Goal: Find specific page/section: Find specific page/section

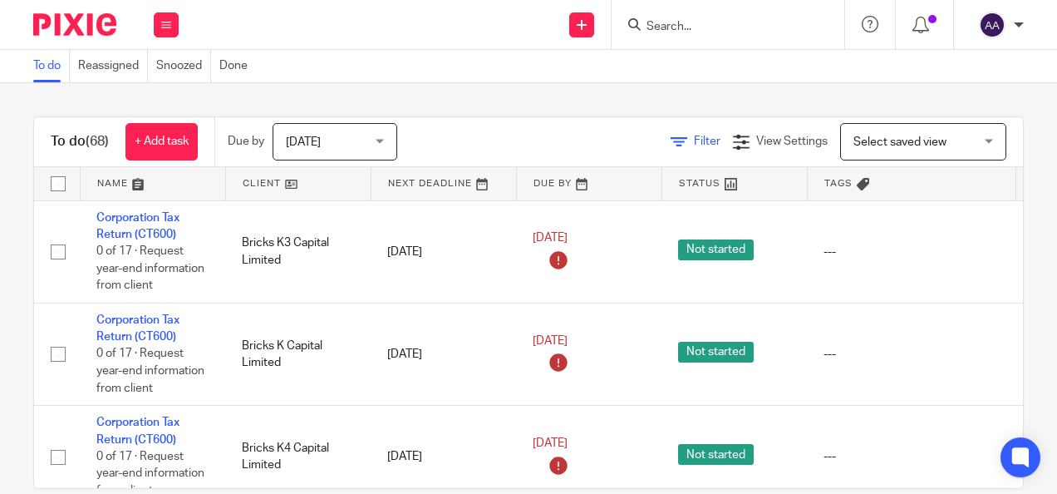
click at [694, 143] on span "Filter" at bounding box center [707, 141] width 27 height 12
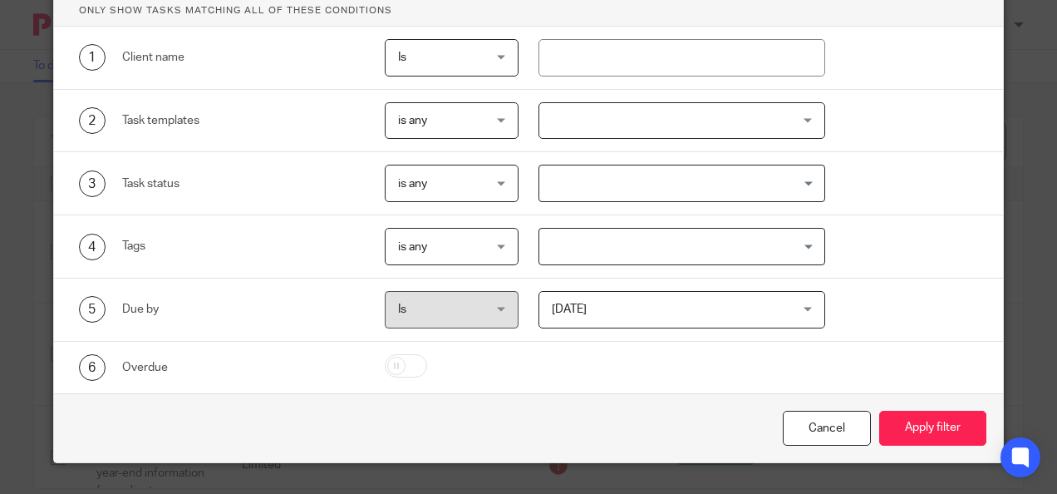
scroll to position [18, 0]
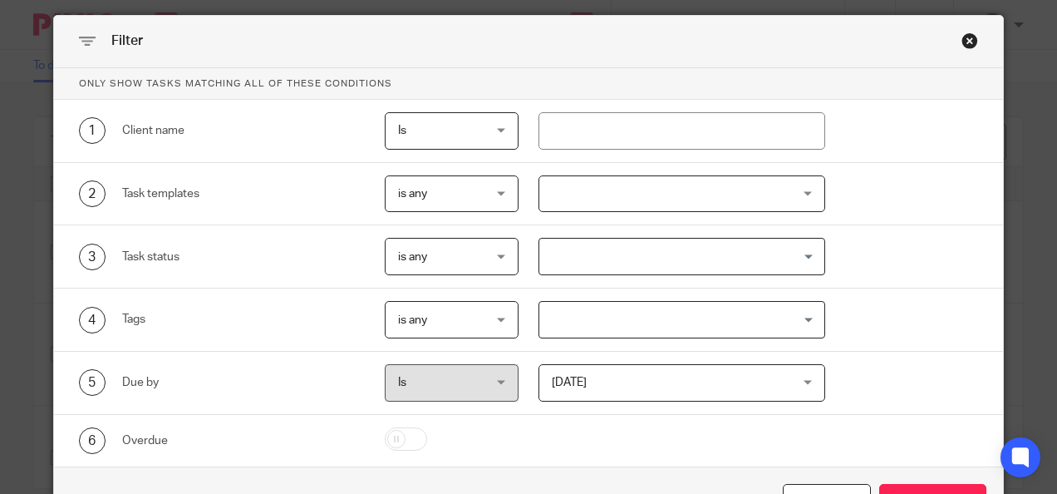
click at [603, 201] on div at bounding box center [681, 193] width 287 height 37
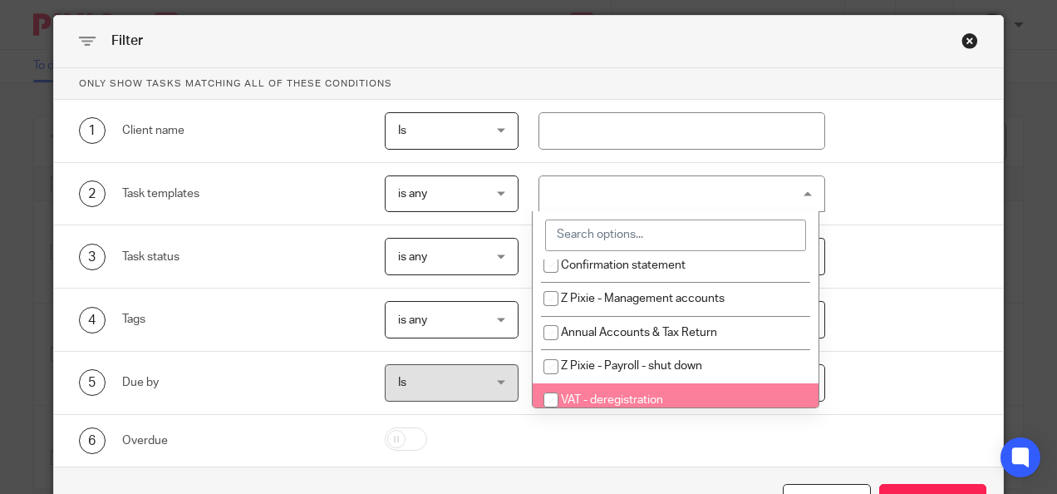
scroll to position [314, 0]
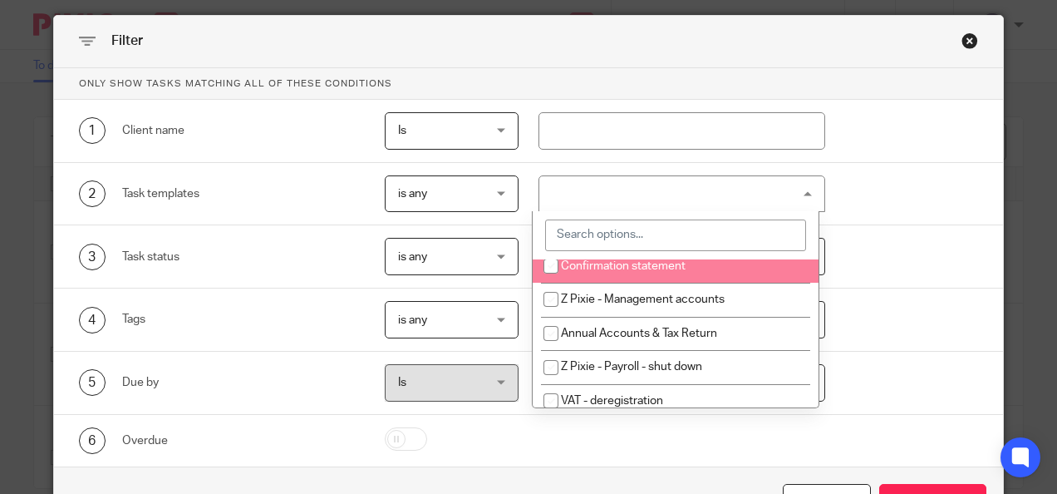
click at [597, 268] on span "Confirmation statement" at bounding box center [623, 266] width 125 height 12
checkbox input "true"
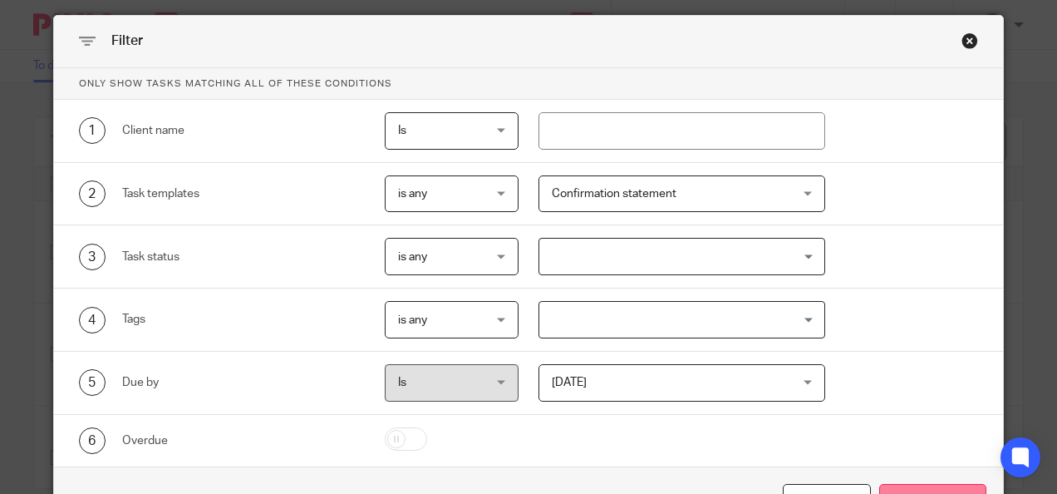
click at [899, 485] on button "Apply filter" at bounding box center [932, 502] width 107 height 36
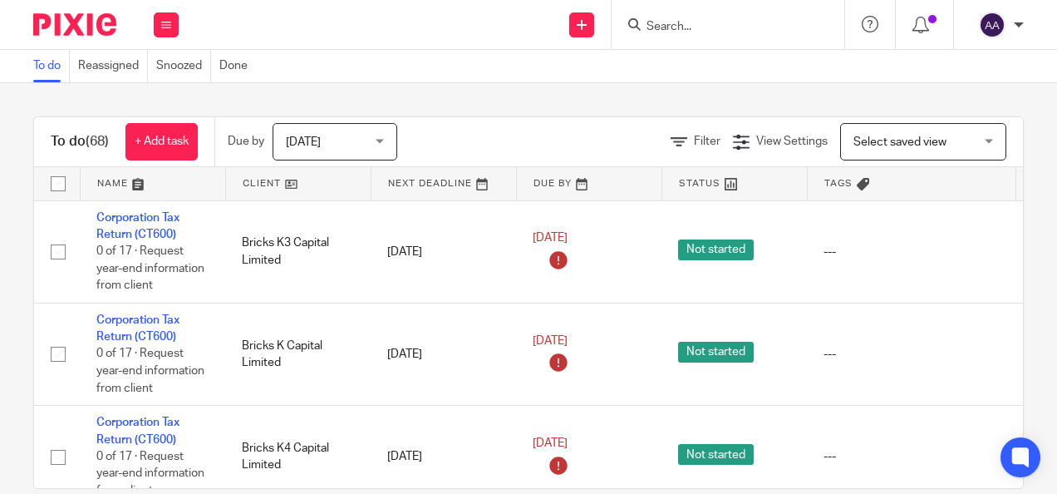
drag, startPoint x: 665, startPoint y: 37, endPoint x: 670, endPoint y: 24, distance: 14.2
click at [670, 24] on div at bounding box center [728, 24] width 233 height 49
click at [670, 24] on input "Search" at bounding box center [720, 27] width 150 height 15
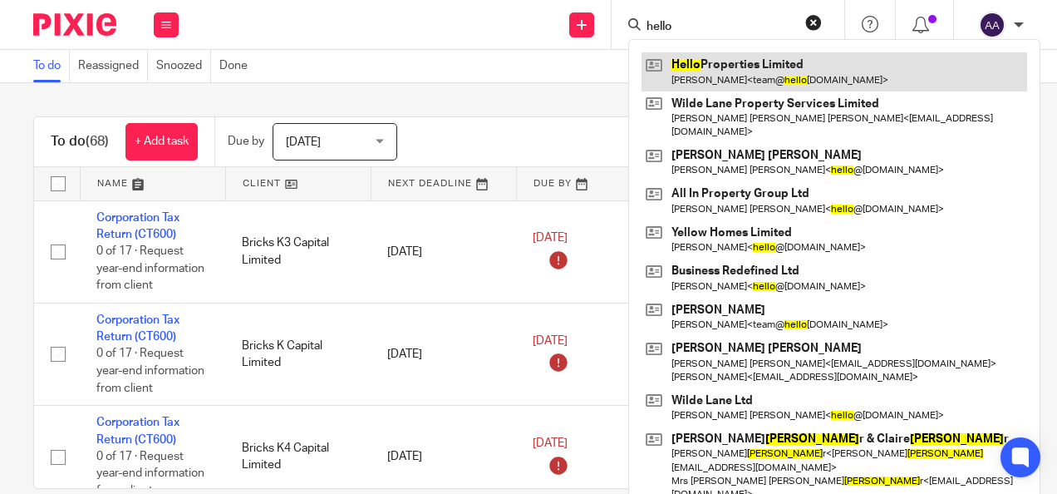
type input "hello"
click at [696, 74] on link at bounding box center [834, 71] width 386 height 38
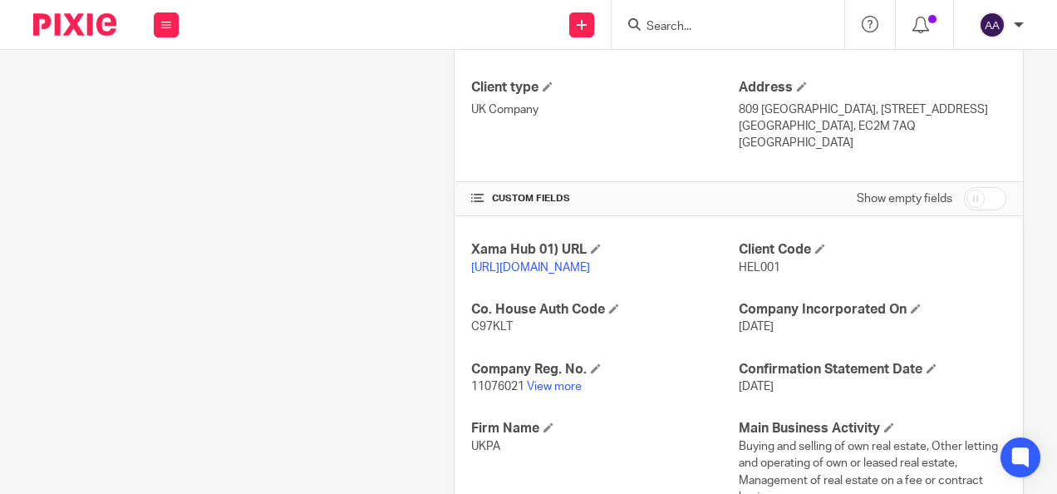
scroll to position [424, 0]
click at [562, 391] on link "View more" at bounding box center [554, 386] width 55 height 12
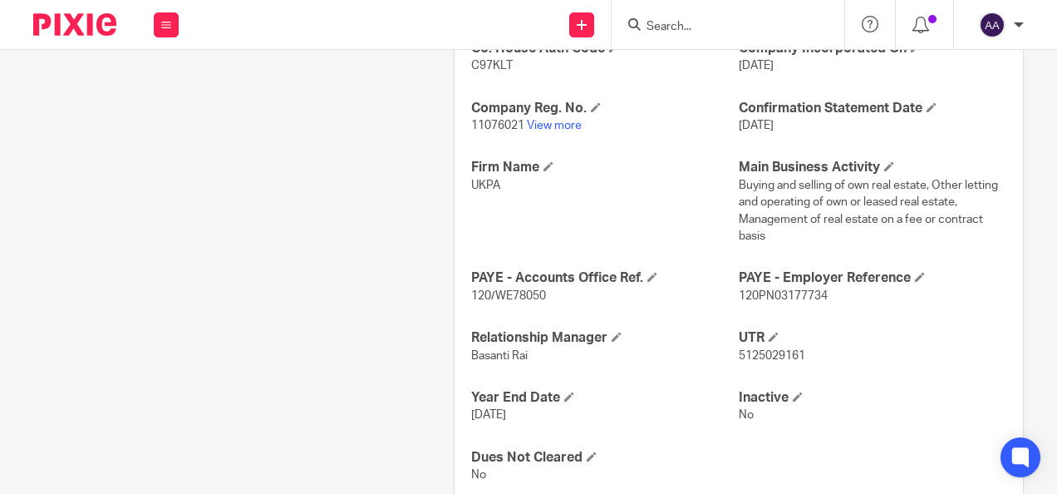
scroll to position [746, 0]
